Goal: Information Seeking & Learning: Learn about a topic

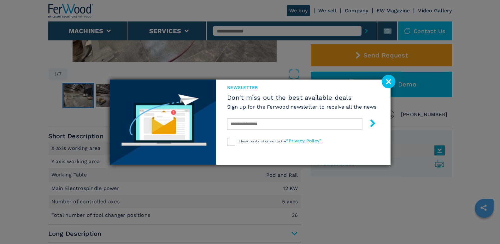
click at [387, 82] on image at bounding box center [389, 82] width 14 height 14
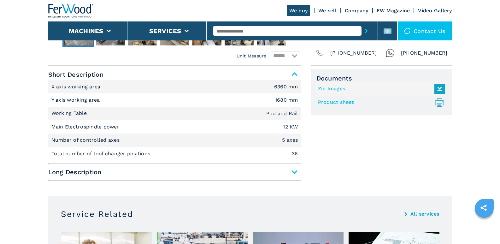
scroll to position [252, 0]
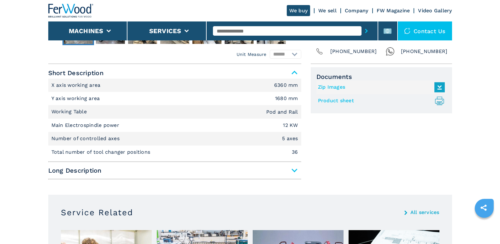
click at [295, 168] on span "Long Description" at bounding box center [174, 170] width 253 height 11
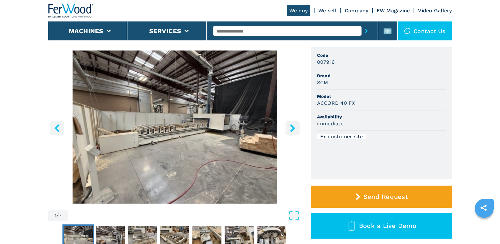
scroll to position [63, 0]
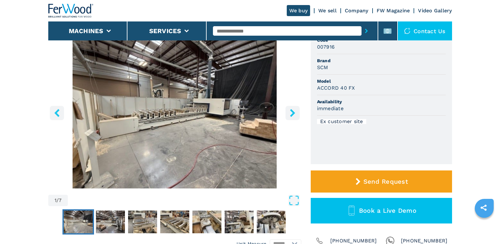
click at [196, 122] on img "Go to Slide 1" at bounding box center [174, 111] width 253 height 153
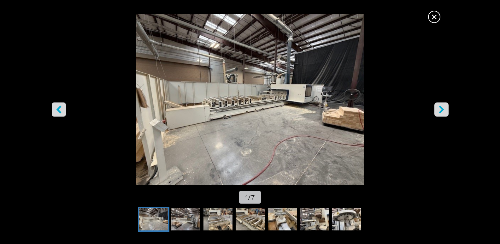
click at [300, 114] on img "Go to Slide 1" at bounding box center [250, 99] width 450 height 171
click at [438, 110] on icon "right-button" at bounding box center [441, 109] width 8 height 8
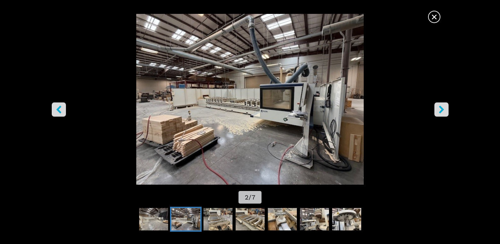
click at [438, 110] on icon "right-button" at bounding box center [441, 109] width 8 height 8
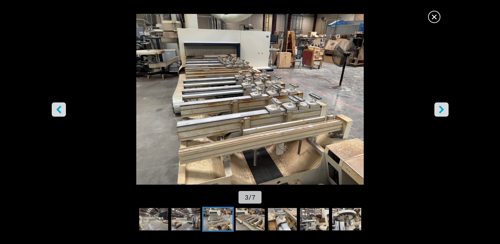
click at [438, 110] on icon "right-button" at bounding box center [441, 109] width 8 height 8
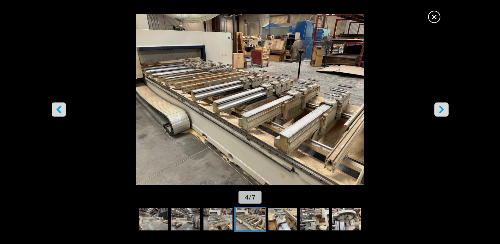
click at [438, 110] on icon "right-button" at bounding box center [441, 109] width 8 height 8
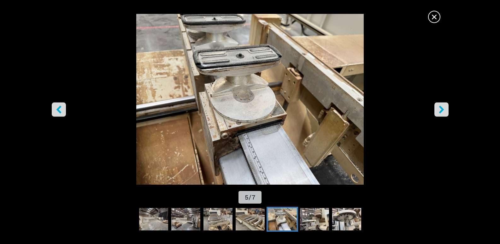
click at [438, 110] on icon "right-button" at bounding box center [441, 109] width 8 height 8
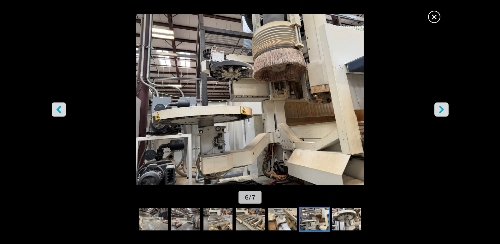
click at [438, 110] on icon "right-button" at bounding box center [441, 109] width 8 height 8
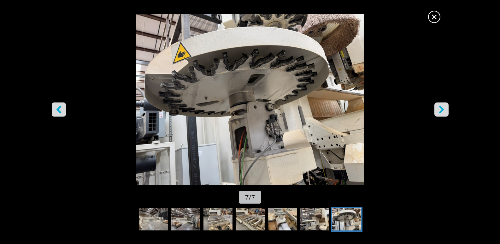
click at [438, 110] on icon "right-button" at bounding box center [441, 109] width 8 height 8
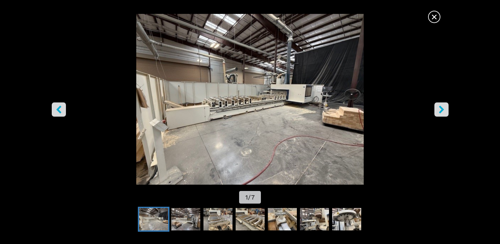
click at [438, 110] on icon "right-button" at bounding box center [441, 109] width 8 height 8
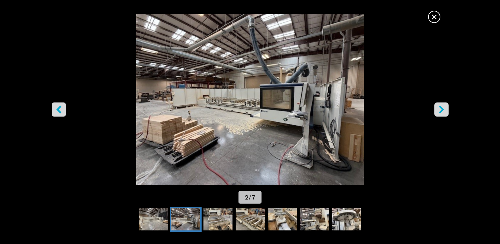
click at [438, 110] on icon "right-button" at bounding box center [441, 109] width 8 height 8
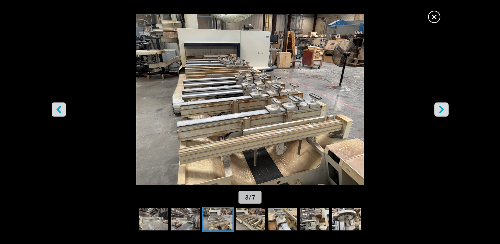
click at [438, 110] on icon "right-button" at bounding box center [441, 109] width 8 height 8
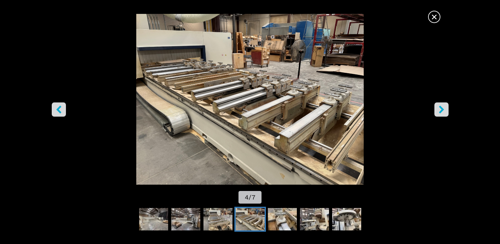
click at [438, 110] on icon "right-button" at bounding box center [441, 109] width 8 height 8
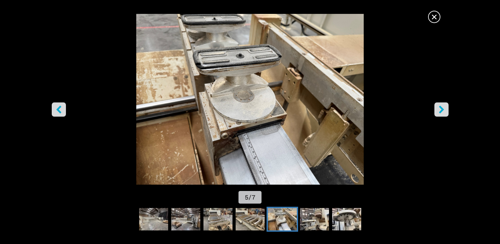
click at [438, 110] on icon "right-button" at bounding box center [441, 109] width 8 height 8
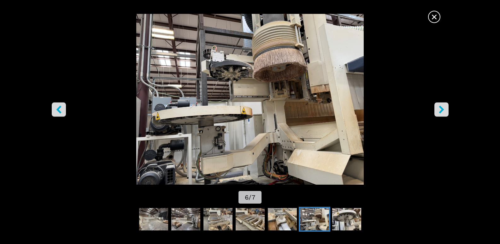
click at [438, 110] on icon "right-button" at bounding box center [441, 109] width 8 height 8
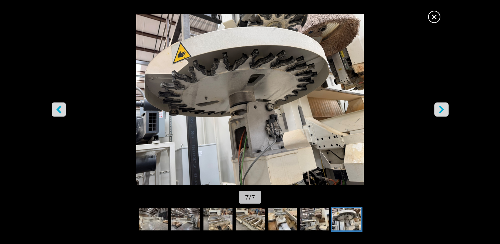
click at [438, 110] on icon "right-button" at bounding box center [441, 109] width 8 height 8
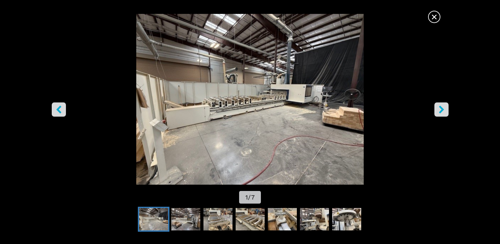
scroll to position [189, 0]
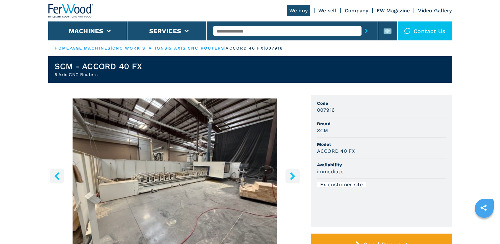
click at [239, 177] on img "Go to Slide 1" at bounding box center [174, 174] width 253 height 153
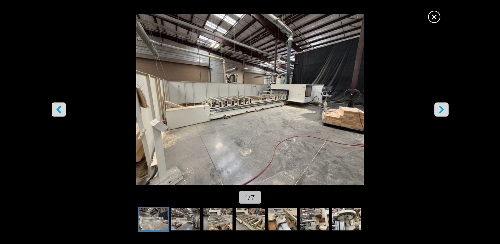
click at [440, 113] on icon "right-button" at bounding box center [441, 109] width 8 height 8
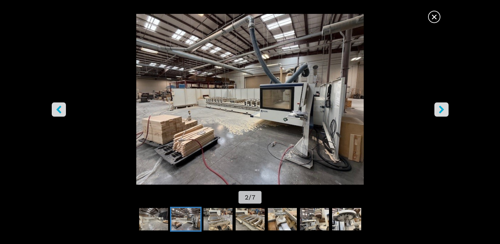
click at [327, 32] on img "Go to Slide 2" at bounding box center [250, 99] width 450 height 171
click at [276, 109] on img "Go to Slide 2" at bounding box center [250, 99] width 450 height 171
click at [53, 110] on button "left-button" at bounding box center [59, 109] width 14 height 14
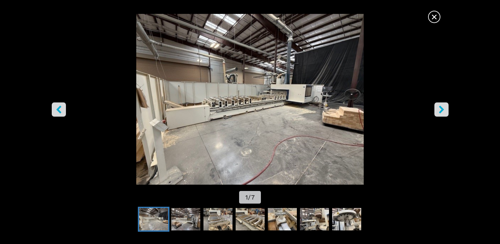
click at [440, 111] on icon "right-button" at bounding box center [441, 109] width 8 height 8
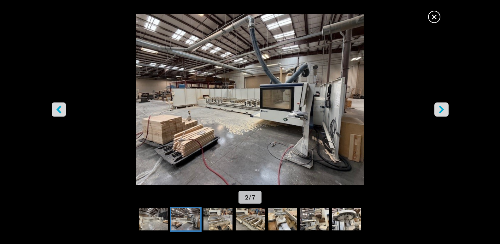
click at [441, 112] on icon "right-button" at bounding box center [441, 109] width 5 height 8
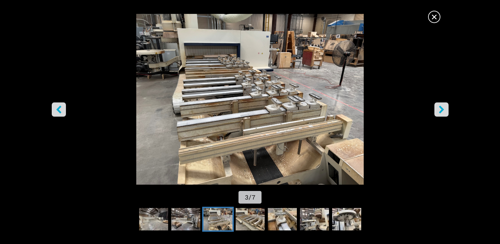
click at [444, 113] on icon "right-button" at bounding box center [441, 109] width 8 height 8
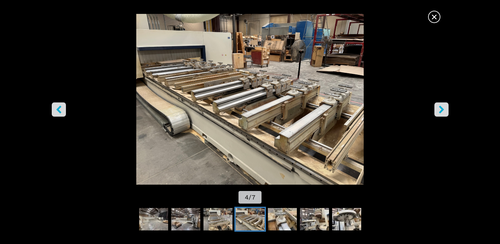
click at [59, 110] on icon "left-button" at bounding box center [58, 109] width 5 height 8
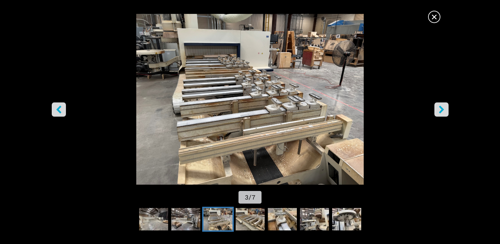
click at [59, 110] on icon "left-button" at bounding box center [58, 109] width 5 height 8
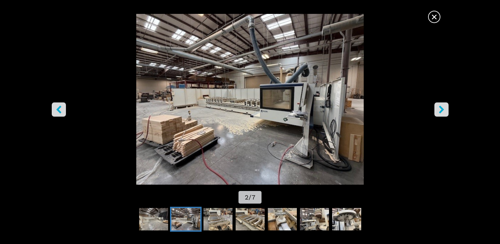
click at [441, 114] on button "right-button" at bounding box center [441, 109] width 14 height 14
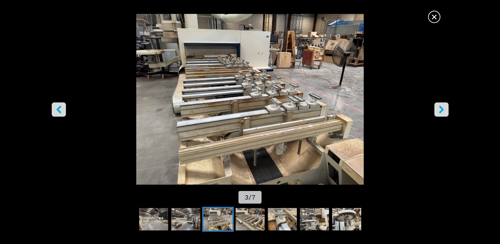
scroll to position [95, 0]
click at [438, 110] on icon "right-button" at bounding box center [441, 109] width 8 height 8
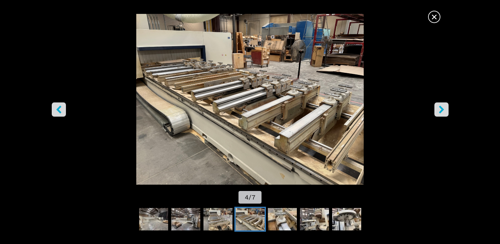
click at [436, 110] on button "right-button" at bounding box center [441, 109] width 14 height 14
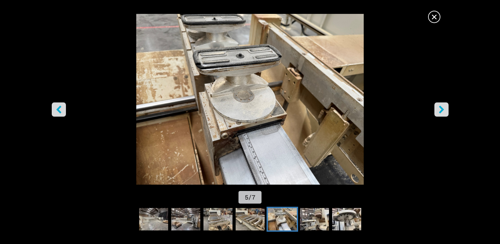
scroll to position [63, 0]
click at [61, 113] on icon "left-button" at bounding box center [58, 109] width 5 height 8
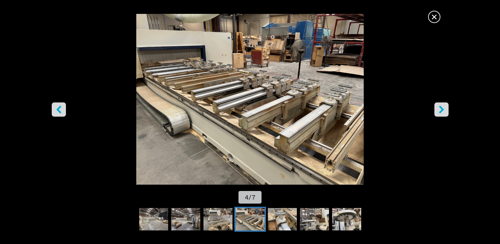
click at [61, 113] on icon "left-button" at bounding box center [58, 109] width 5 height 8
